Goal: Register for event/course

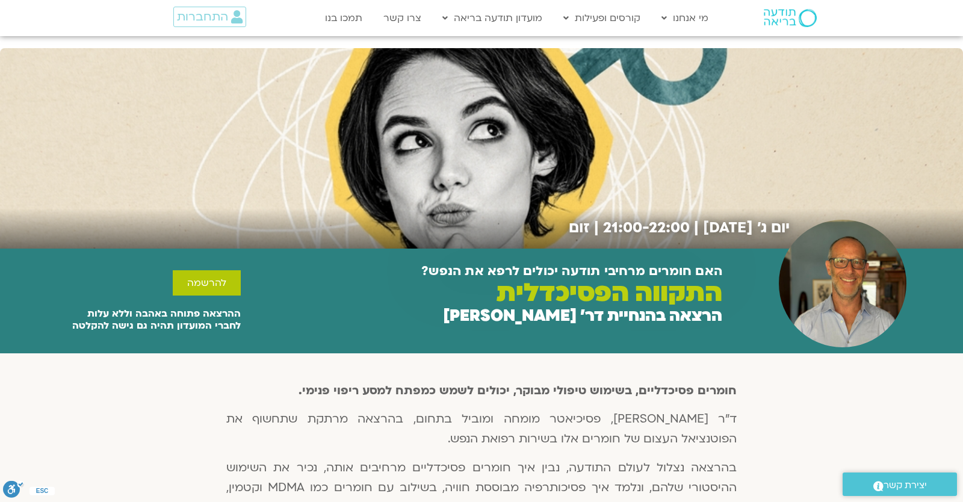
scroll to position [105, 0]
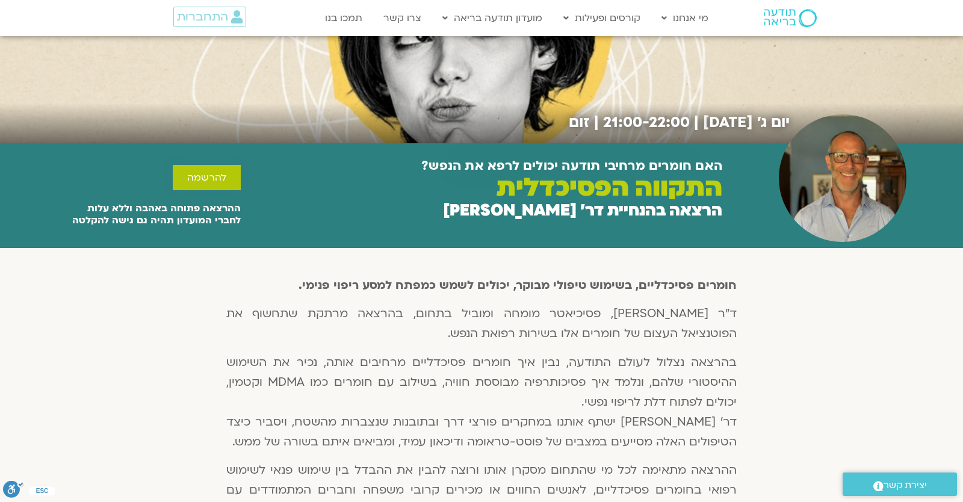
click at [184, 185] on link "להרשמה" at bounding box center [207, 177] width 68 height 25
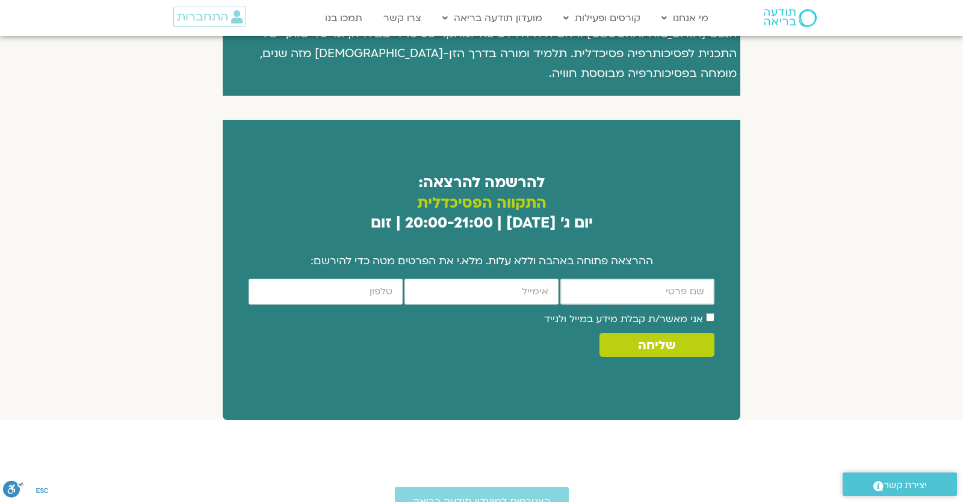
click at [604, 279] on input "firstname" at bounding box center [637, 292] width 154 height 26
click at [619, 279] on input "firstname" at bounding box center [637, 292] width 154 height 26
click at [672, 279] on input "firstname" at bounding box center [637, 292] width 154 height 26
type input "yonatan"
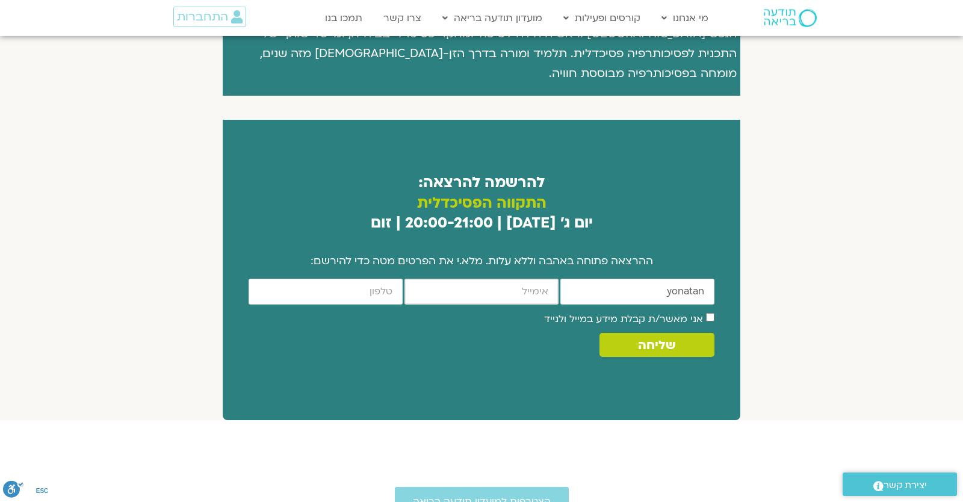
click at [520, 279] on input "email" at bounding box center [481, 292] width 154 height 26
type input "[EMAIL_ADDRESS][DOMAIN_NAME]"
click at [396, 279] on input "cellphone" at bounding box center [326, 292] width 154 height 26
click at [384, 279] on input "cellphone" at bounding box center [326, 292] width 154 height 26
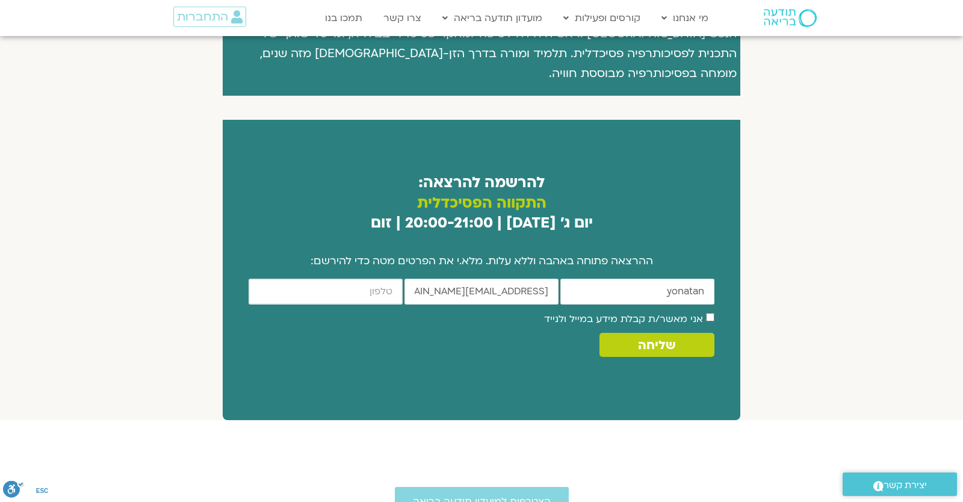
click at [384, 279] on input "cellphone" at bounding box center [326, 292] width 154 height 26
click at [373, 279] on input "cellphone" at bounding box center [326, 292] width 154 height 26
type input "0546099041"
click at [666, 312] on label "אני מאשר/ת קבלת מידע במייל ולנייד" at bounding box center [623, 318] width 159 height 13
click at [624, 338] on span "שליחה" at bounding box center [657, 345] width 86 height 14
